Goal: Find specific page/section: Find specific page/section

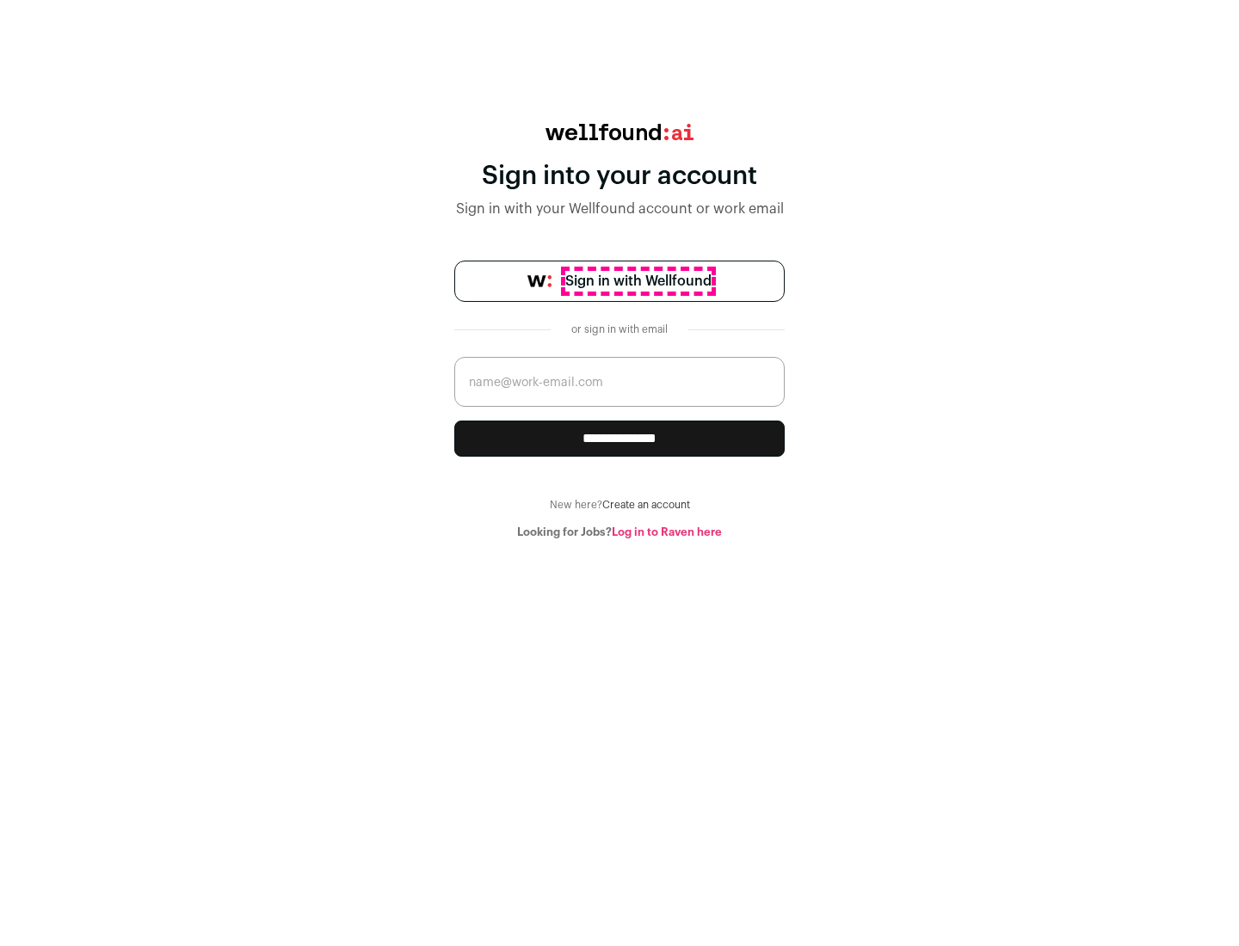
click at [637, 281] on span "Sign in with Wellfound" at bounding box center [638, 281] width 146 height 21
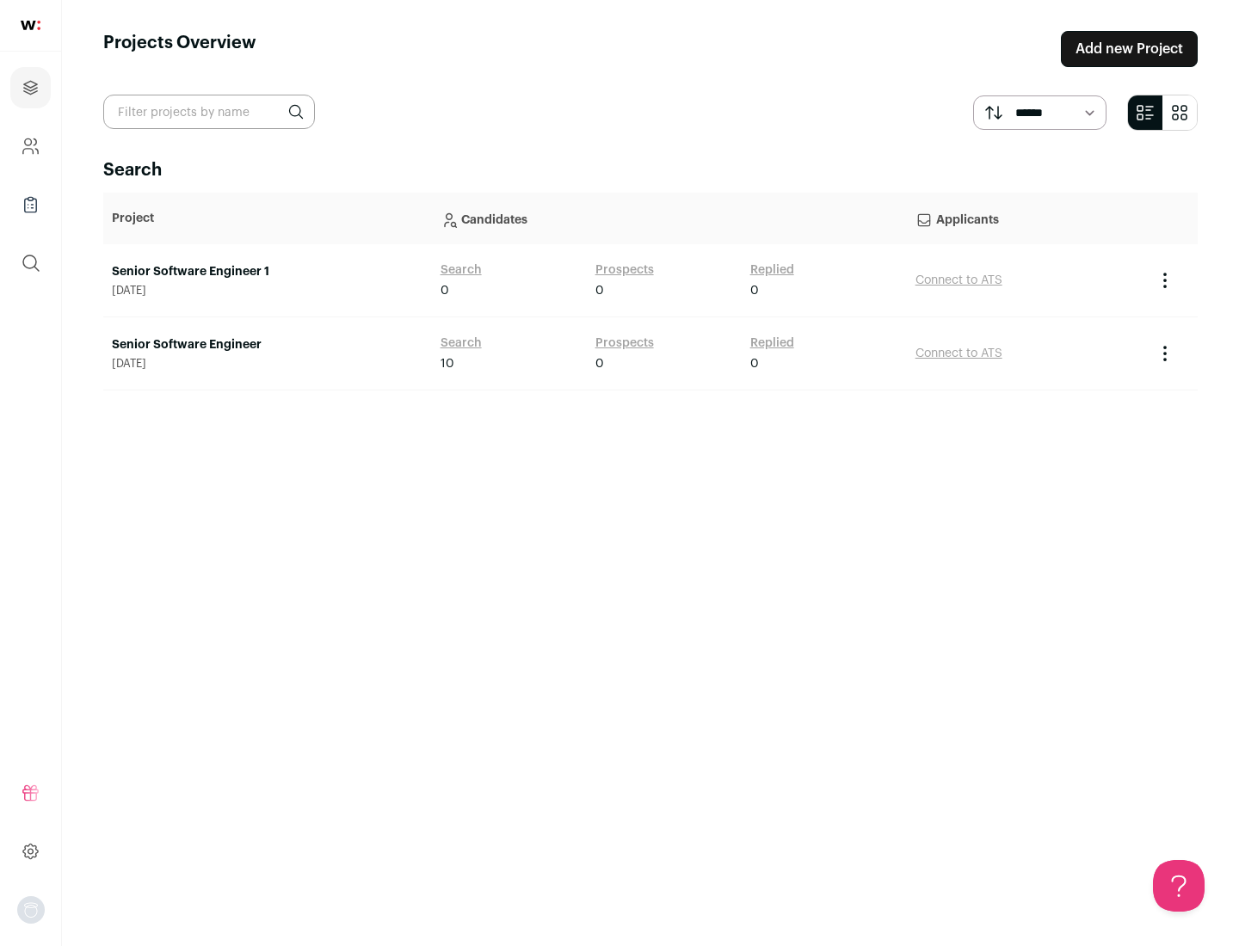
click at [267, 345] on link "Senior Software Engineer" at bounding box center [267, 344] width 311 height 17
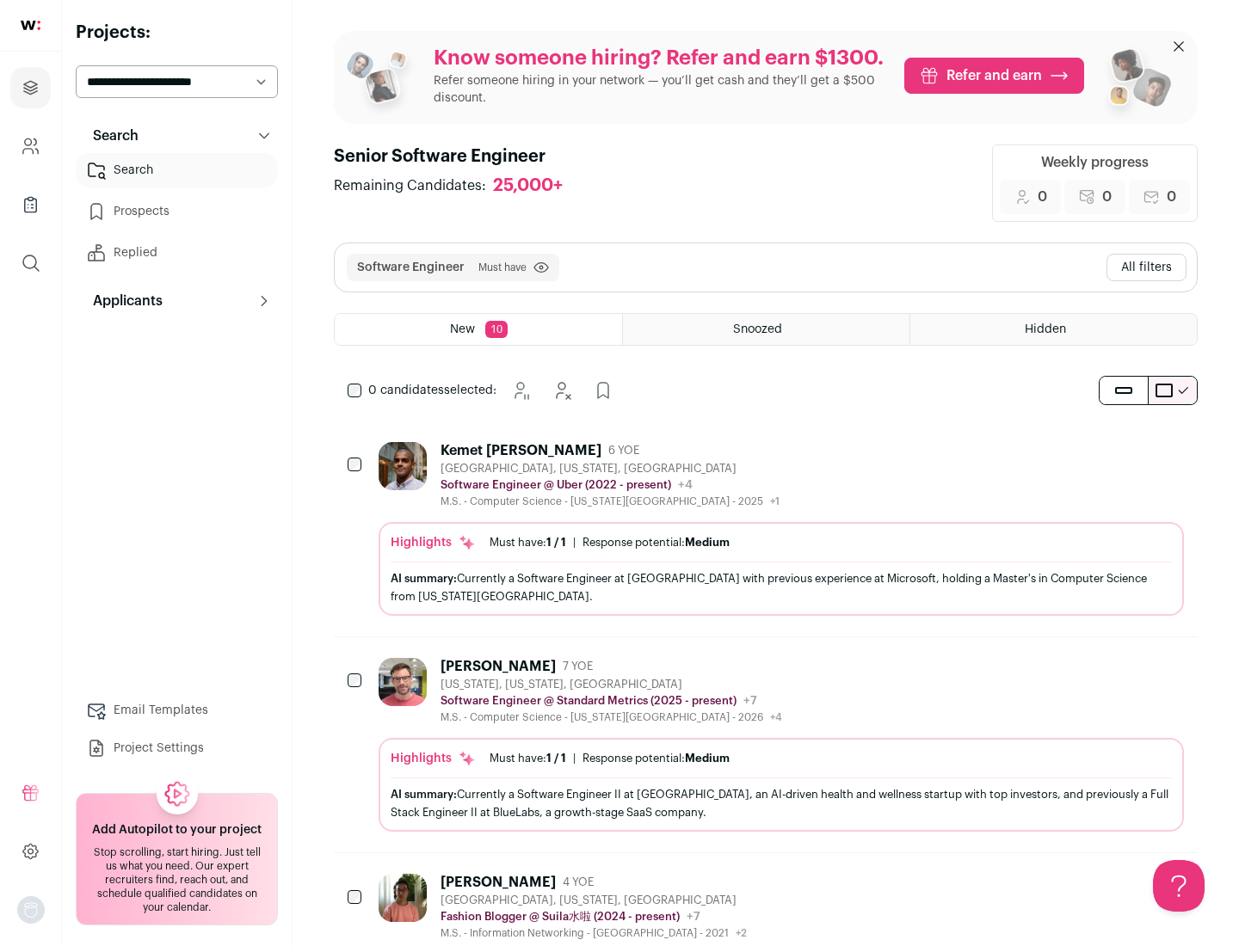
scroll to position [56, 0]
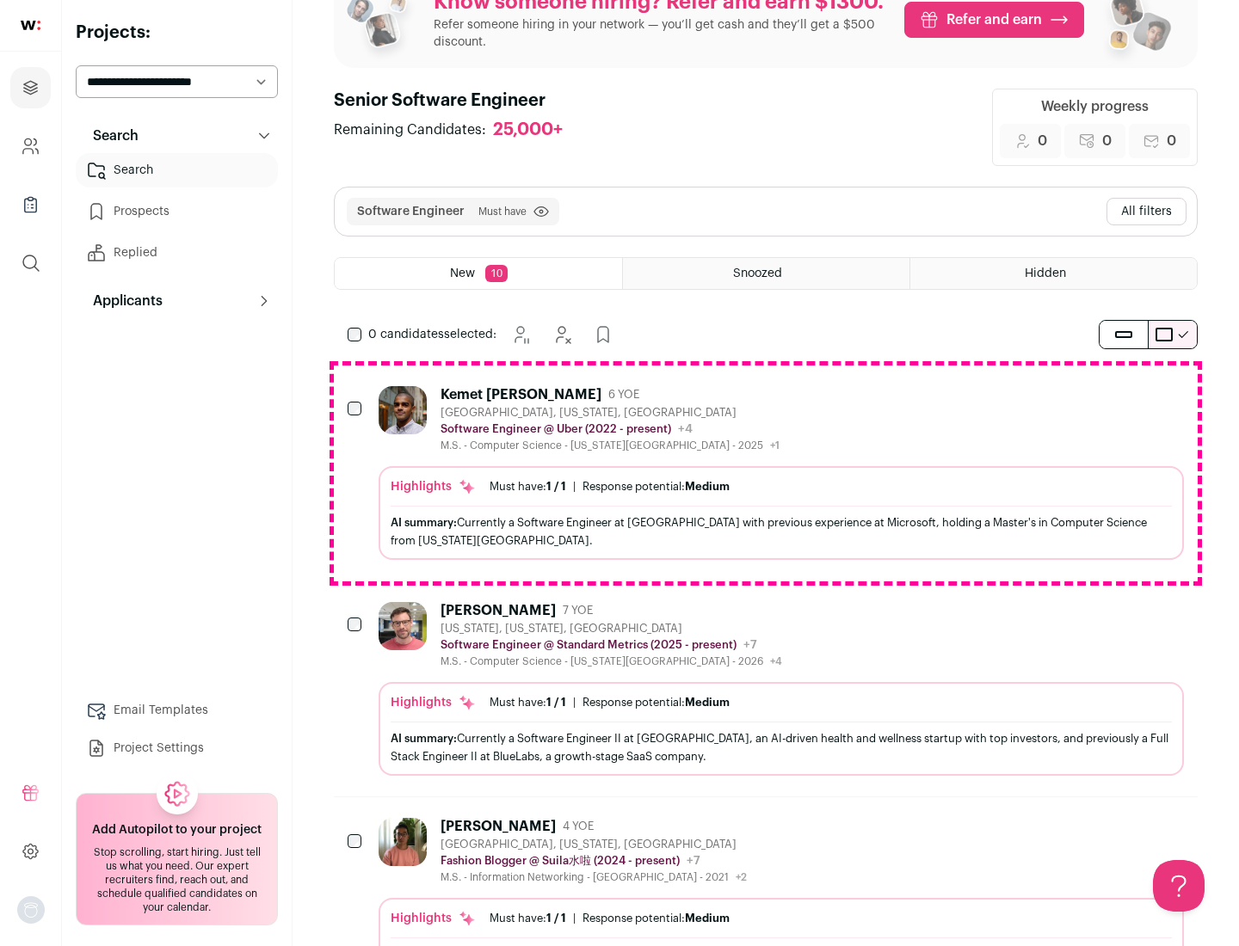
click at [766, 473] on div "Highlights Must have: 1 / 1 How many must haves have been fulfilled? | Response…" at bounding box center [781, 513] width 805 height 94
